Goal: Find specific page/section

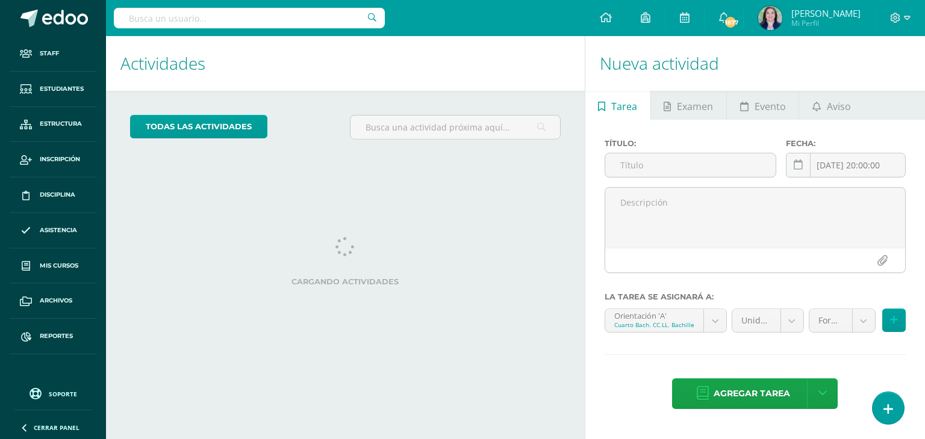
click at [230, 22] on input "text" at bounding box center [249, 18] width 271 height 20
type input "odabys"
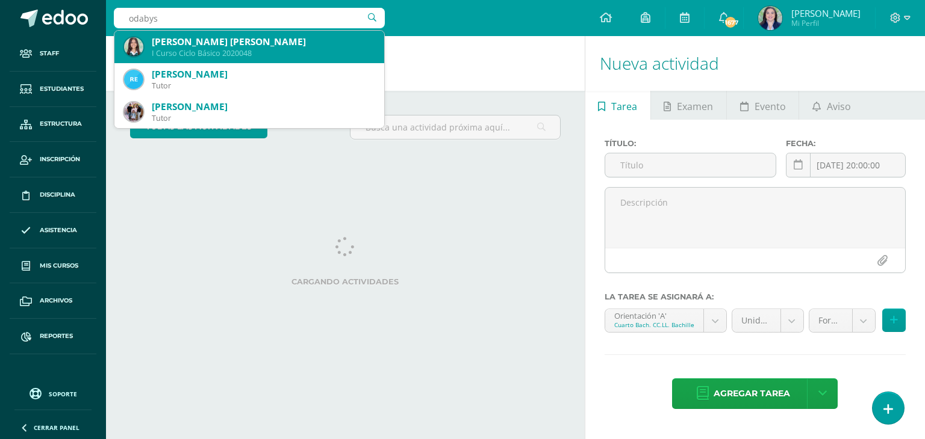
click at [250, 49] on div "I Curso Ciclo Básico 2020048" at bounding box center [263, 53] width 223 height 10
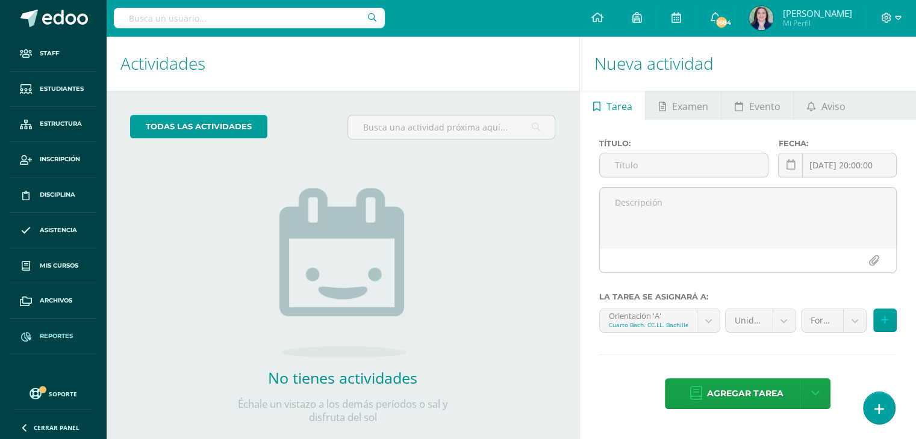
click at [53, 335] on span "Reportes" at bounding box center [56, 337] width 33 height 10
